Goal: Book appointment/travel/reservation

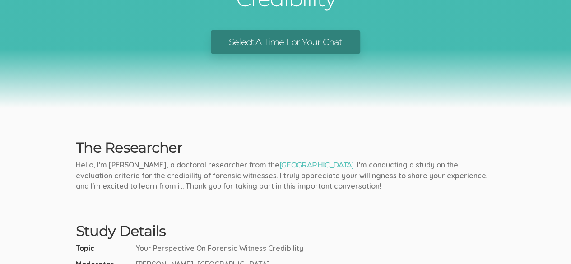
scroll to position [108, 0]
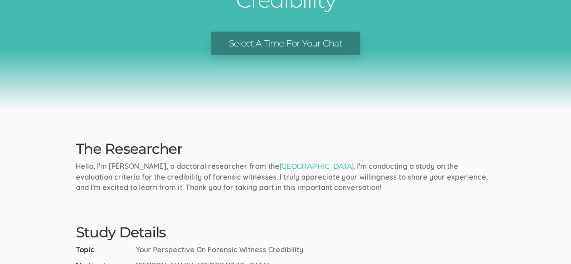
click at [304, 40] on link "Select A Time For Your Chat" at bounding box center [286, 44] width 150 height 24
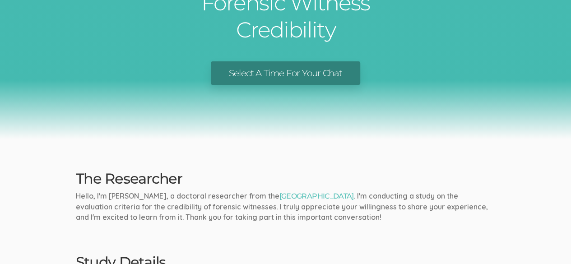
scroll to position [0, 0]
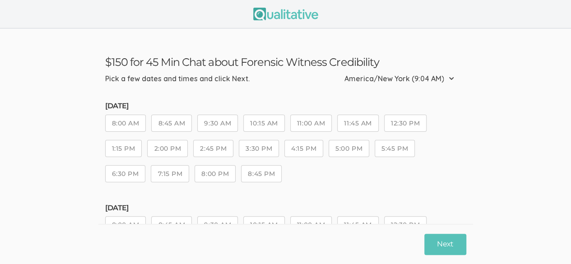
click at [449, 78] on select "Etc/GMT-14 (3:04 AM) Pacific/Kiritimati (3:04 AM) Etc/GMT-13 (2:04 AM) Pacific/…" at bounding box center [402, 79] width 115 height 20
select select "Europe/[GEOGRAPHIC_DATA]"
click at [358, 69] on select "Etc/GMT-14 (3:04 AM) Pacific/Kiritimati (3:04 AM) Etc/GMT-13 (2:04 AM) Pacific/…" at bounding box center [402, 79] width 115 height 20
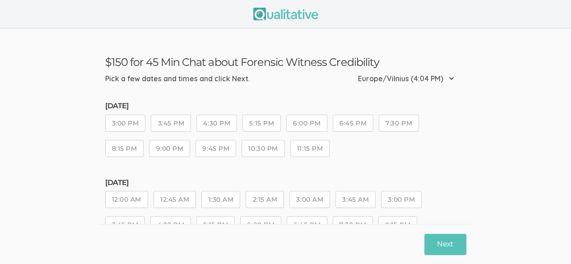
click at [451, 77] on select "Etc/GMT-14 (3:04 AM) Pacific/Kiritimati (3:04 AM) Etc/GMT-13 (2:04 AM) Pacific/…" at bounding box center [408, 79] width 101 height 20
